Goal: Task Accomplishment & Management: Manage account settings

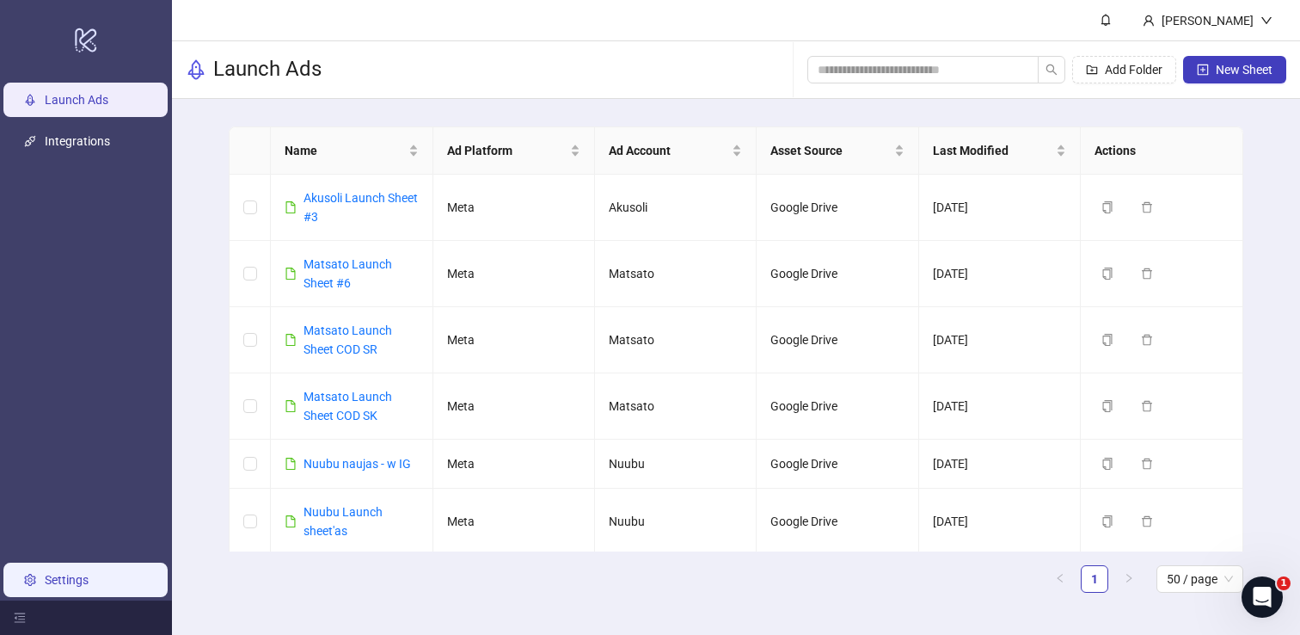
click at [89, 573] on link "Settings" at bounding box center [67, 580] width 44 height 14
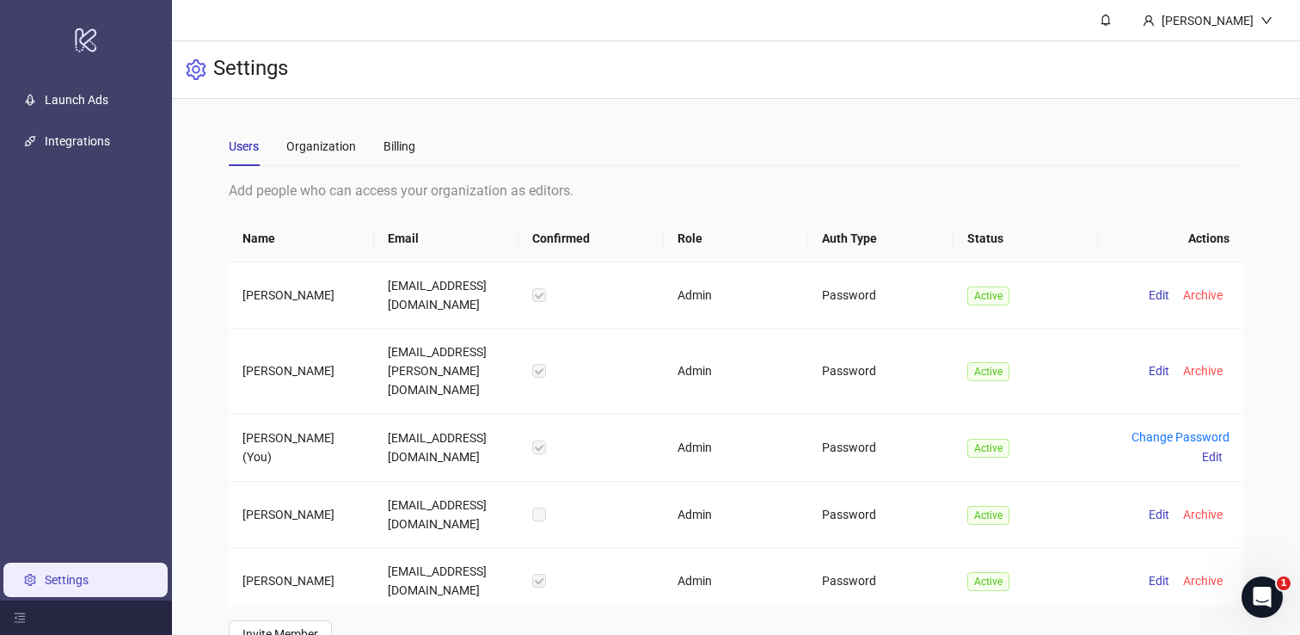
click at [419, 158] on div "Users Organization Billing" at bounding box center [736, 146] width 1014 height 40
click at [402, 141] on div "Billing" at bounding box center [400, 146] width 32 height 19
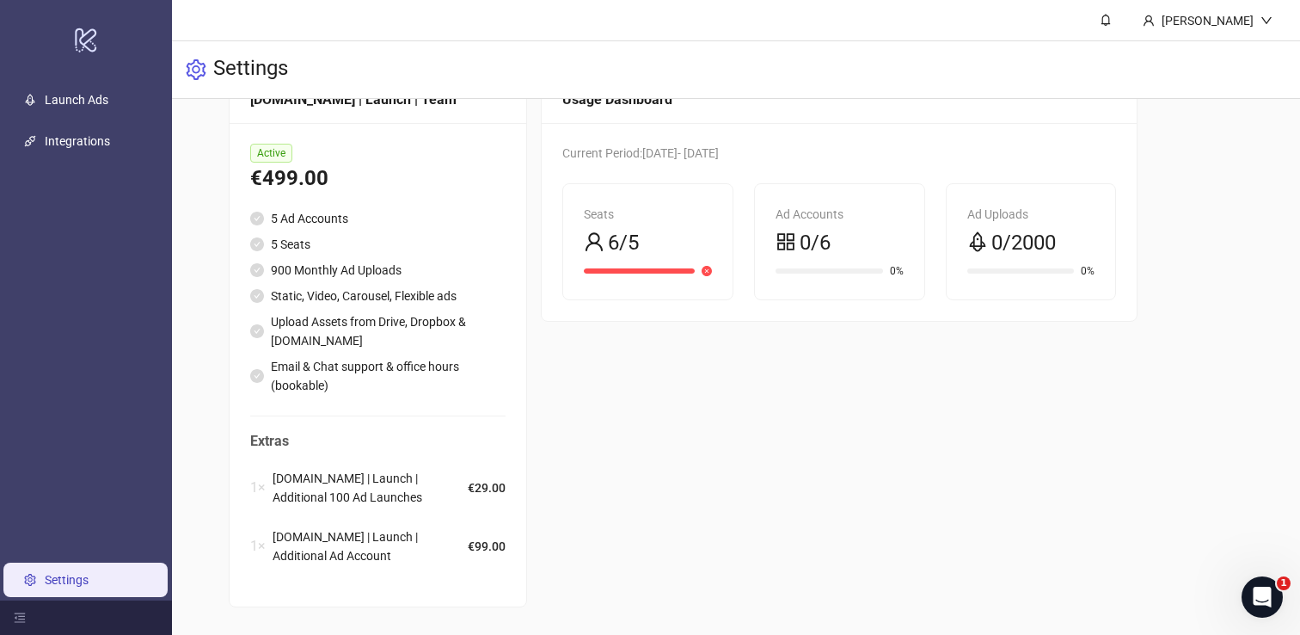
scroll to position [302, 0]
